Goal: Find specific page/section: Find specific page/section

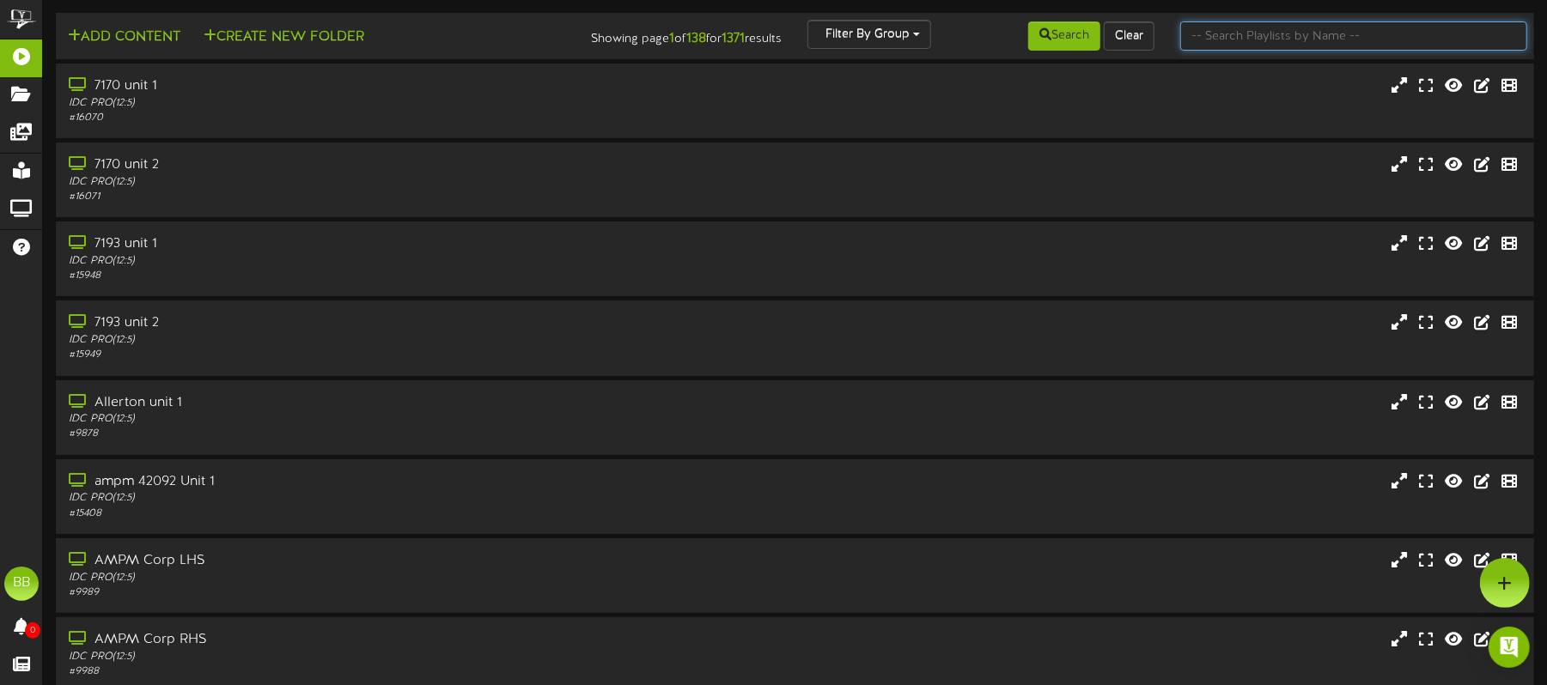
click at [1247, 46] on input "text" at bounding box center [1353, 35] width 347 height 29
paste input "66463"
type input "66463"
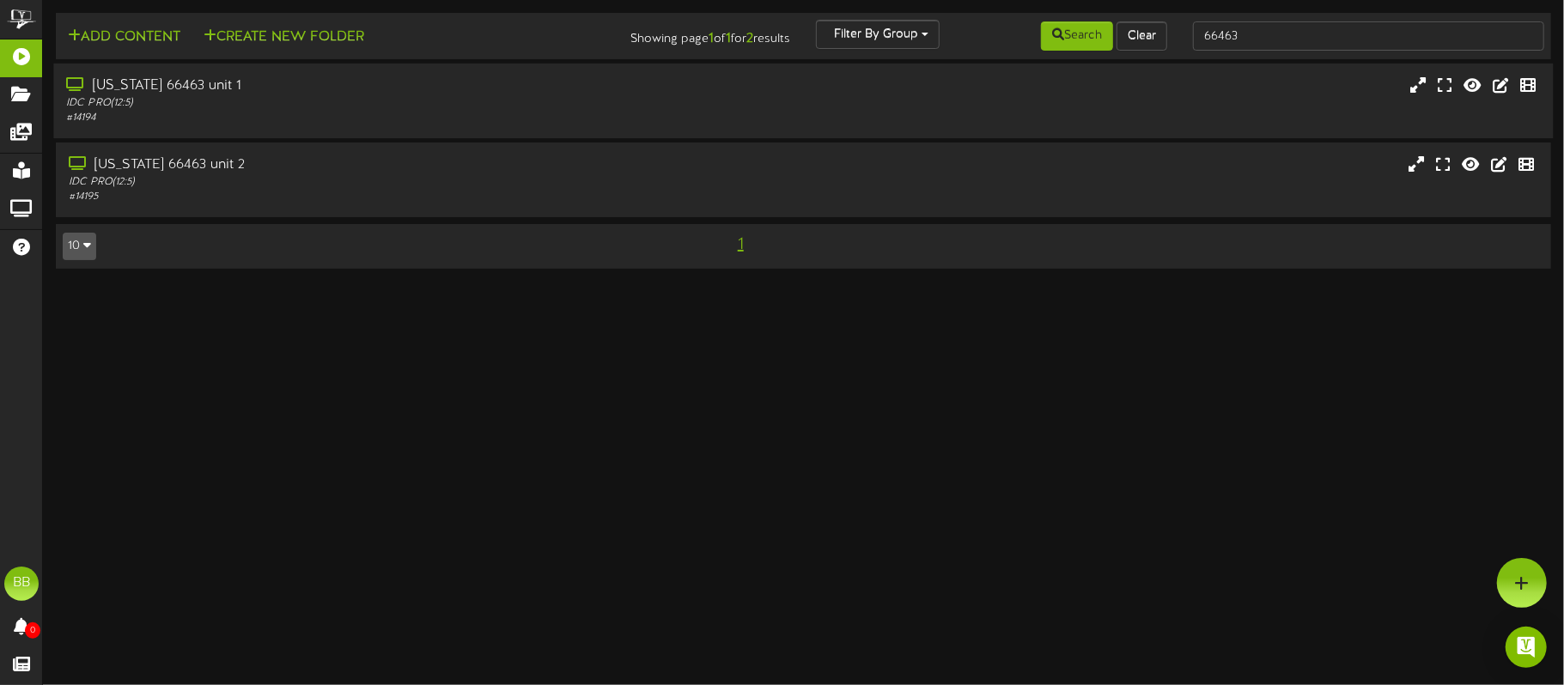
click at [311, 84] on div "California 66463 unit 1" at bounding box center [365, 86] width 599 height 20
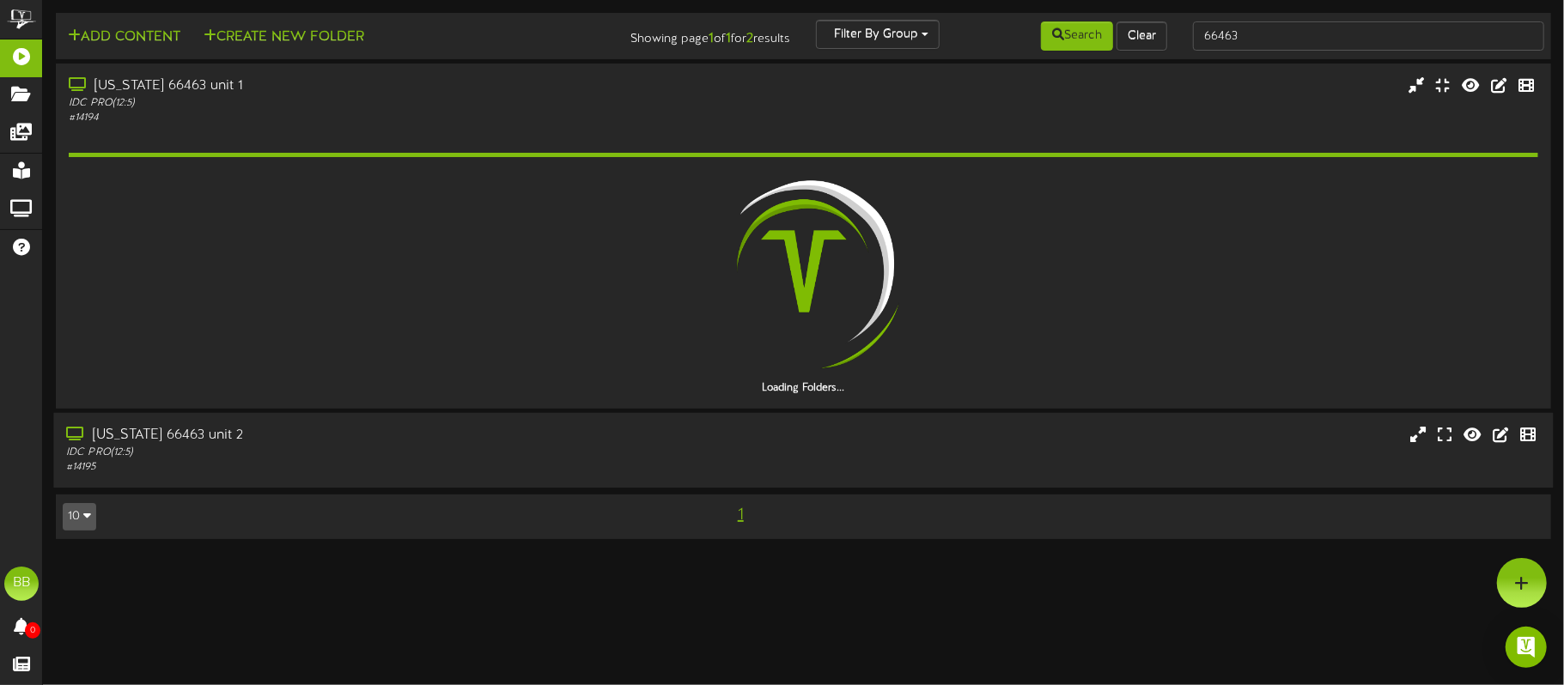
click at [323, 440] on div "California 66463 unit 2" at bounding box center [365, 436] width 599 height 20
